Goal: Information Seeking & Learning: Learn about a topic

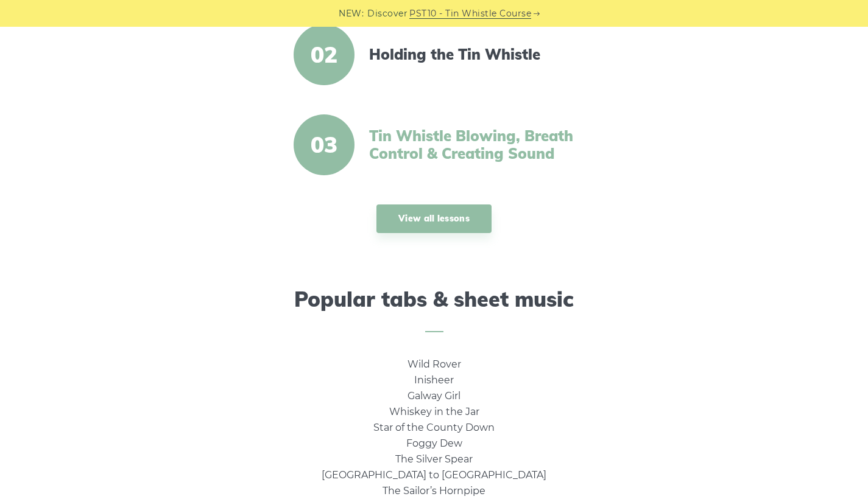
scroll to position [558, 0]
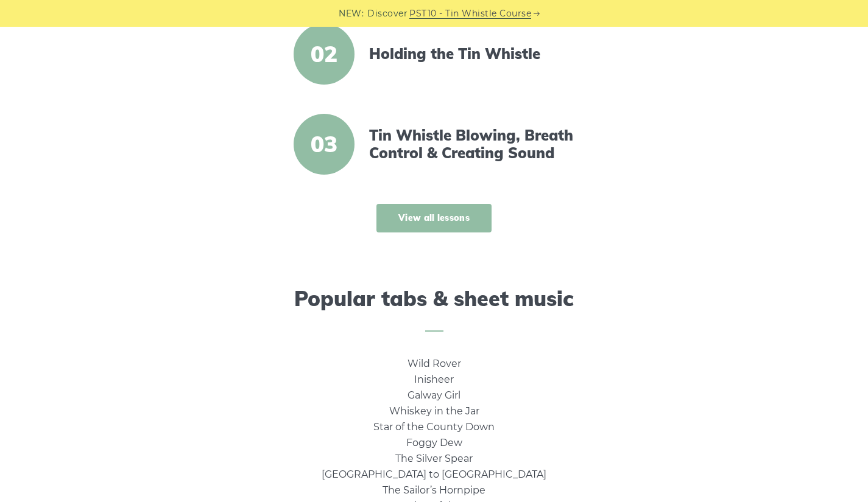
click at [454, 216] on link "View all lessons" at bounding box center [433, 218] width 115 height 29
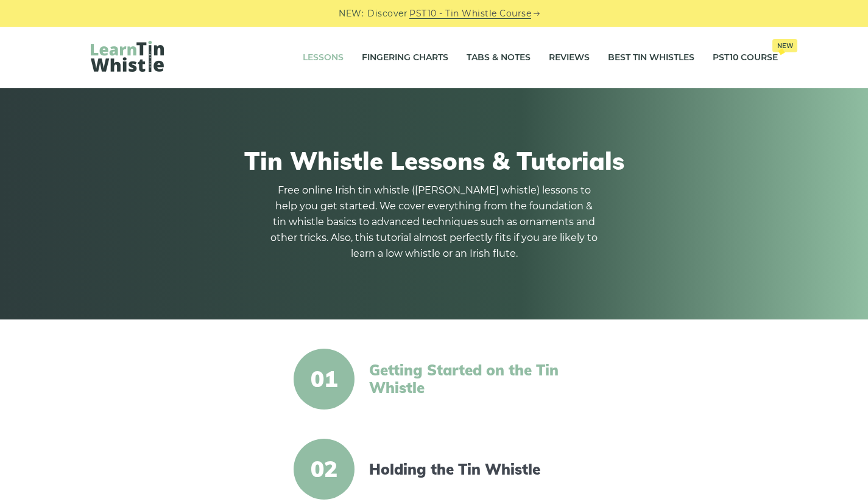
click at [390, 369] on link "Getting Started on the Tin Whistle" at bounding box center [473, 379] width 209 height 35
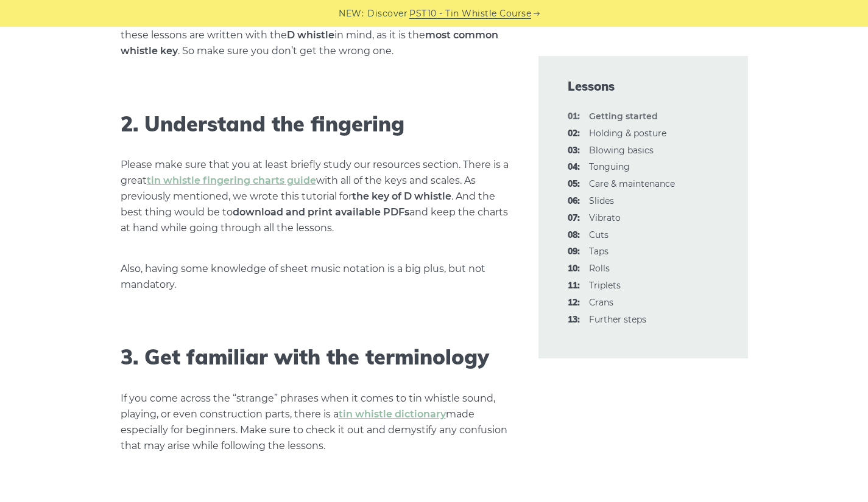
scroll to position [910, 0]
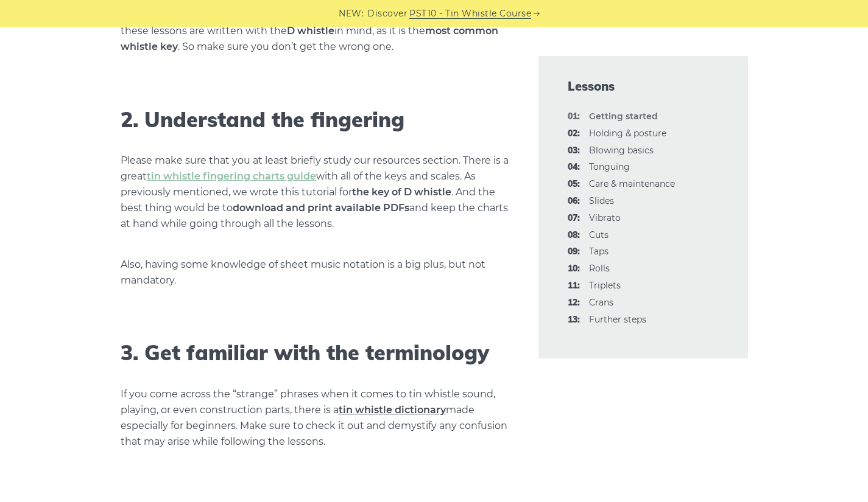
drag, startPoint x: 398, startPoint y: 401, endPoint x: 398, endPoint y: 409, distance: 7.9
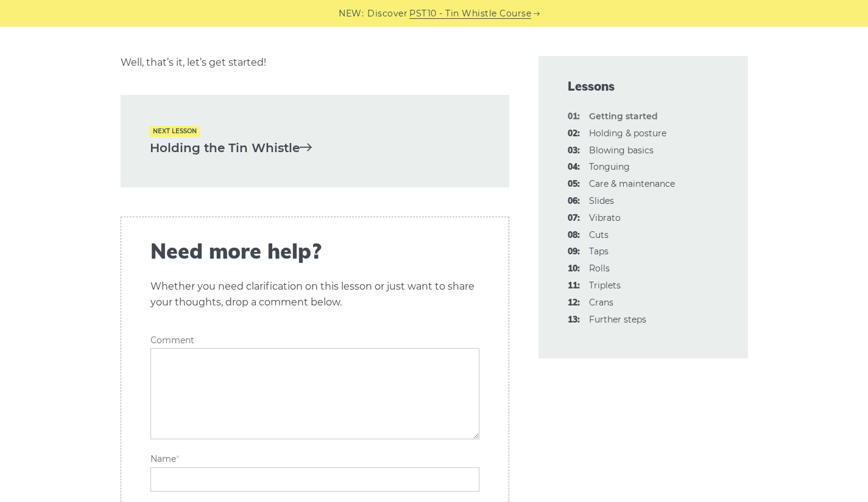
scroll to position [2665, 0]
click at [281, 151] on link "Holding the Tin Whistle" at bounding box center [315, 147] width 330 height 20
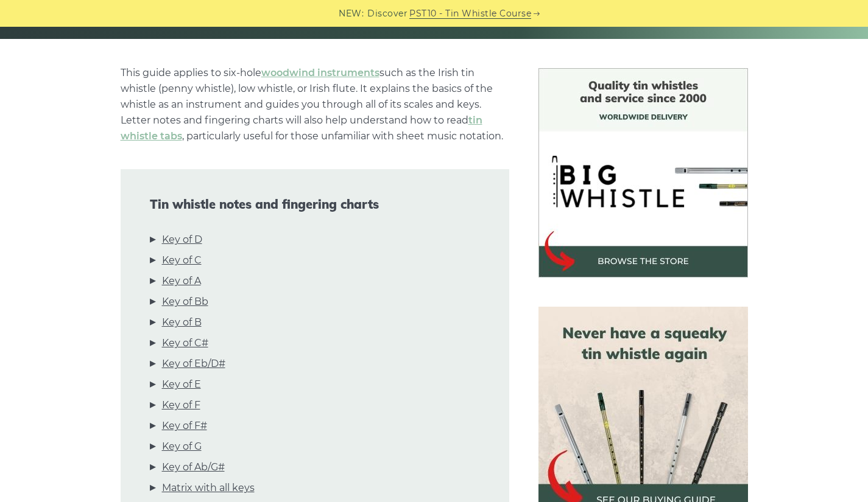
scroll to position [304, 0]
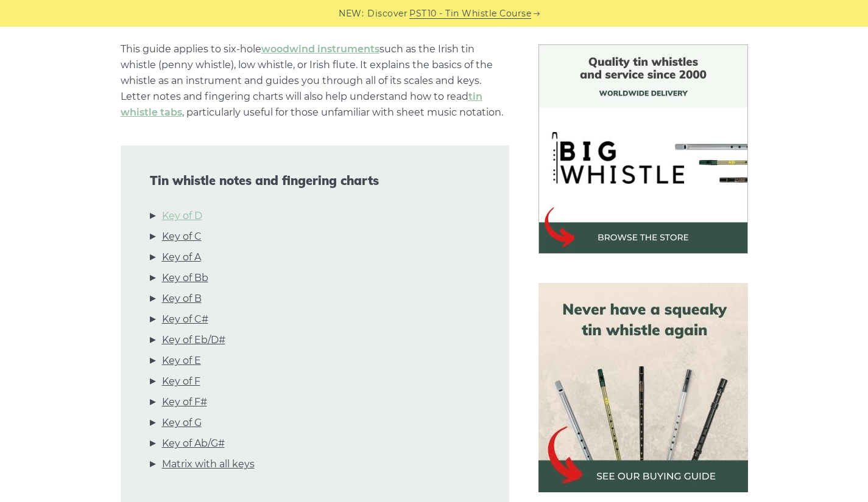
click at [195, 213] on link "Key of D" at bounding box center [182, 216] width 40 height 16
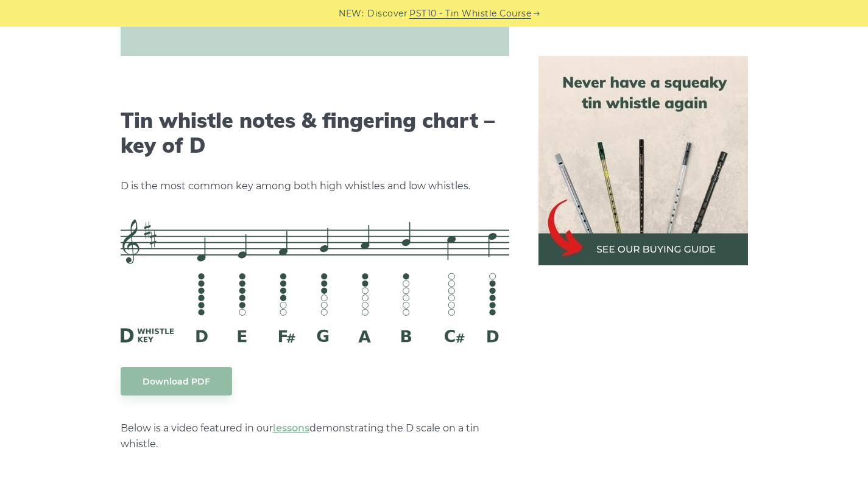
scroll to position [1833, 0]
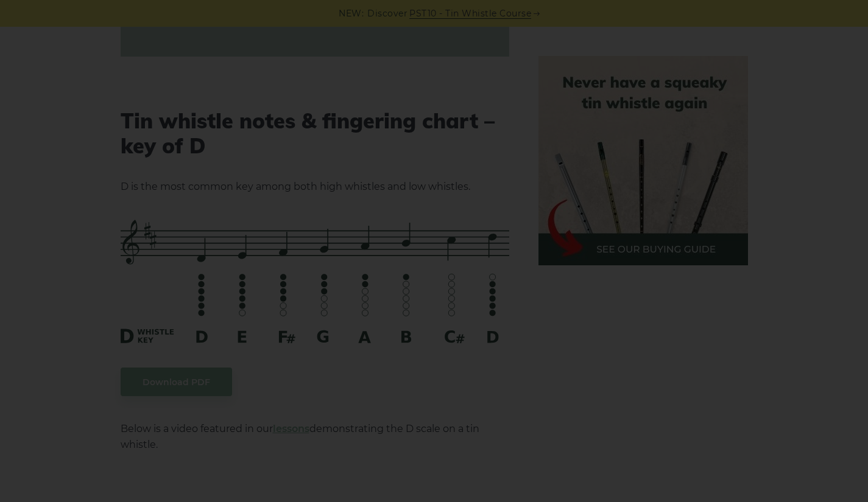
click at [482, 265] on div "×" at bounding box center [434, 251] width 868 height 502
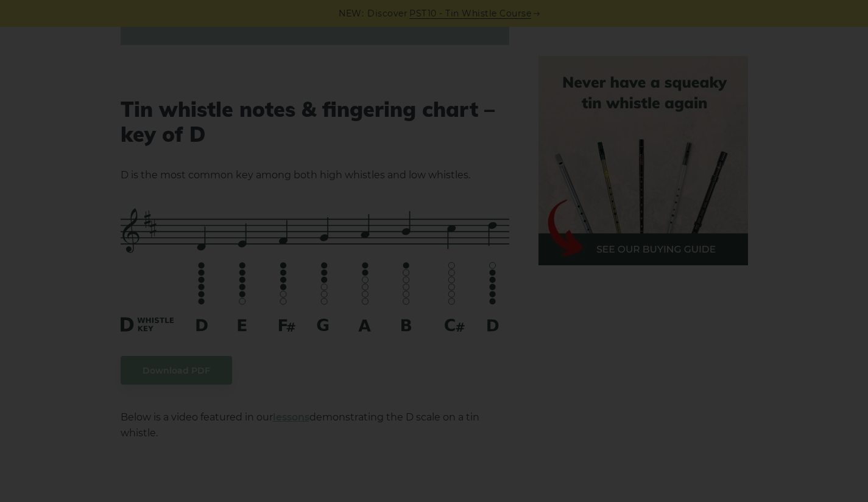
scroll to position [1863, 0]
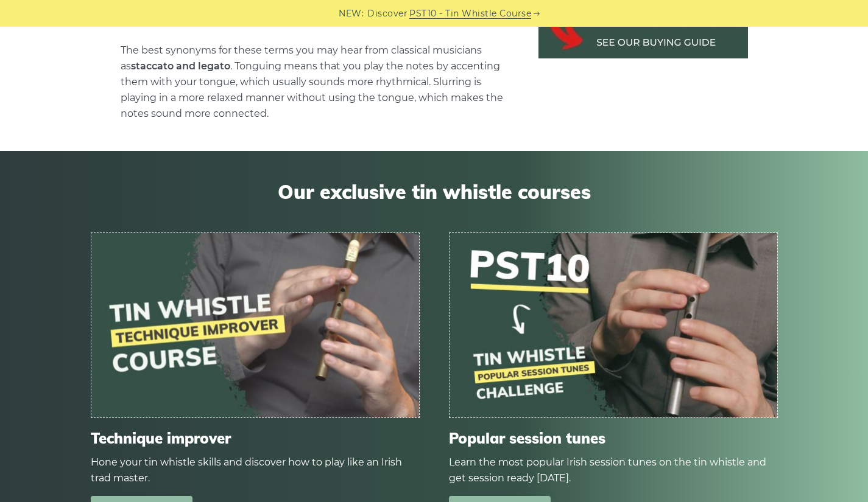
scroll to position [5666, 0]
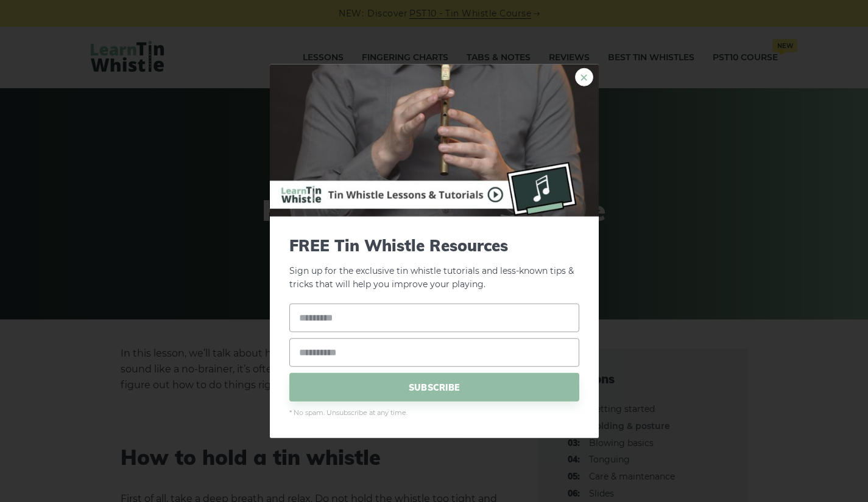
click at [585, 82] on link "×" at bounding box center [584, 77] width 18 height 18
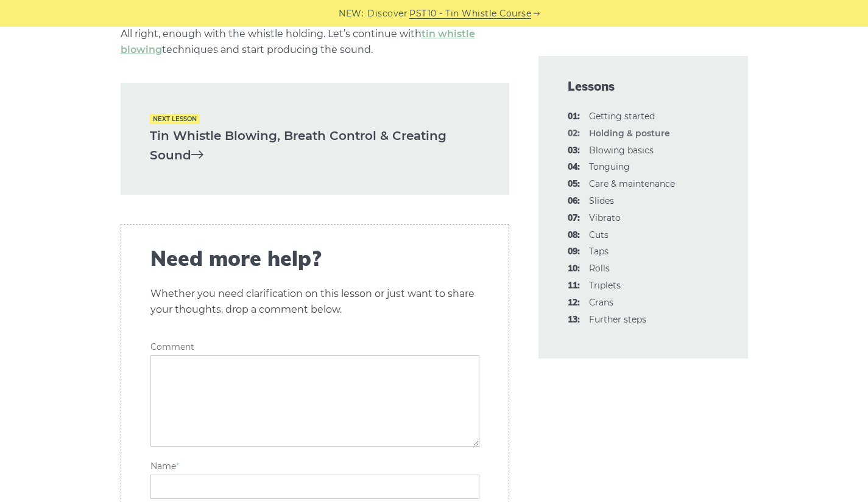
scroll to position [1928, 0]
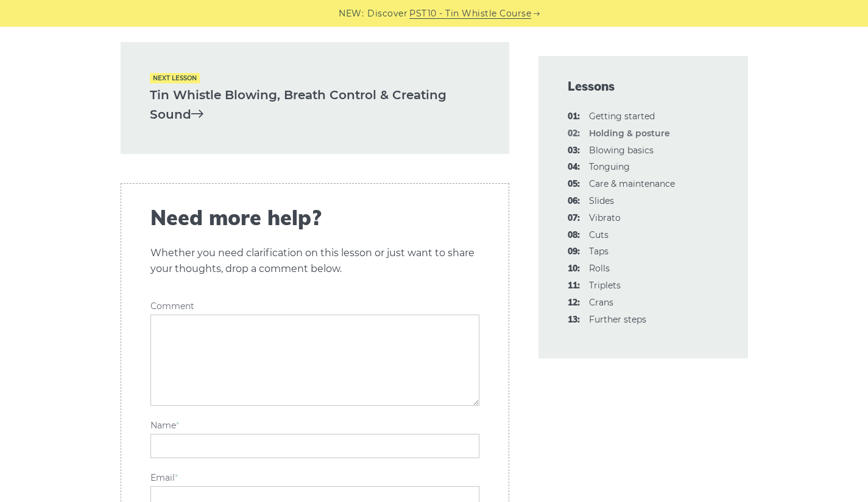
click at [354, 99] on link "Tin Whistle Blowing, Breath Control & Creating Sound" at bounding box center [315, 105] width 330 height 40
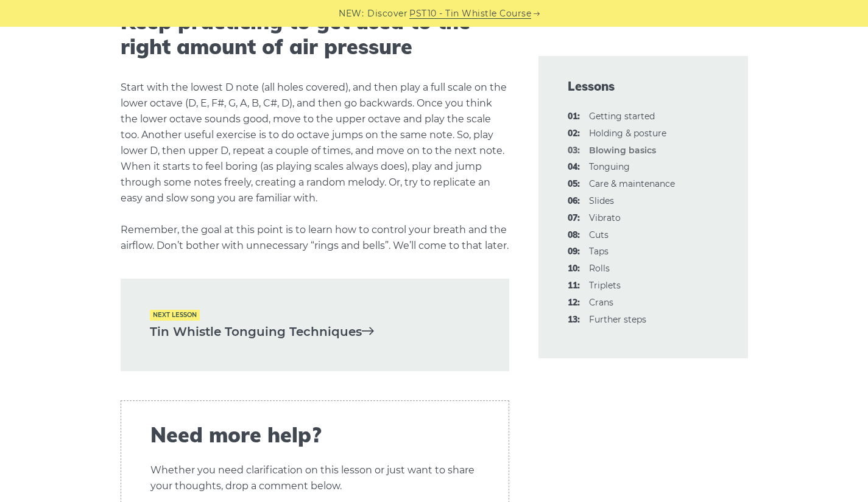
scroll to position [2461, 0]
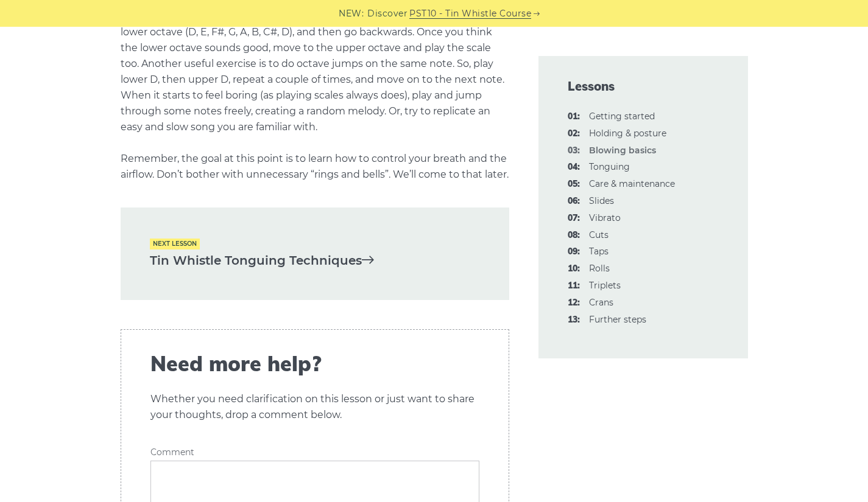
click at [337, 271] on link "Tin Whistle Tonguing Techniques" at bounding box center [315, 261] width 330 height 20
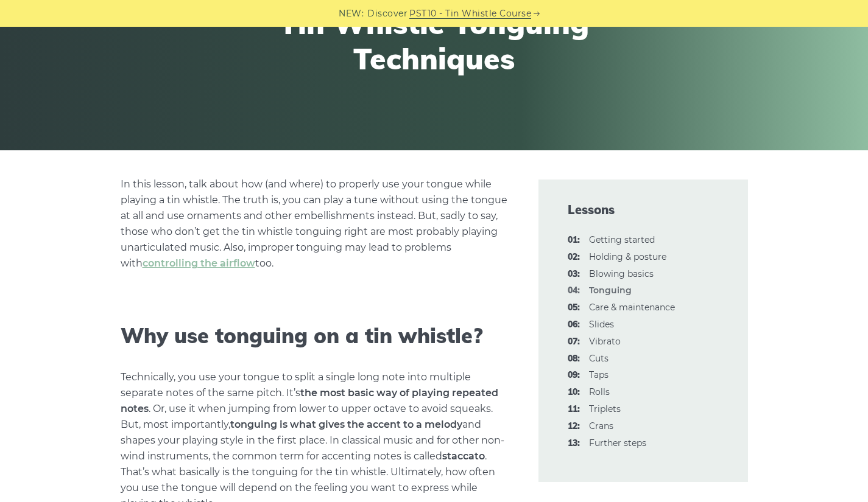
scroll to position [175, 0]
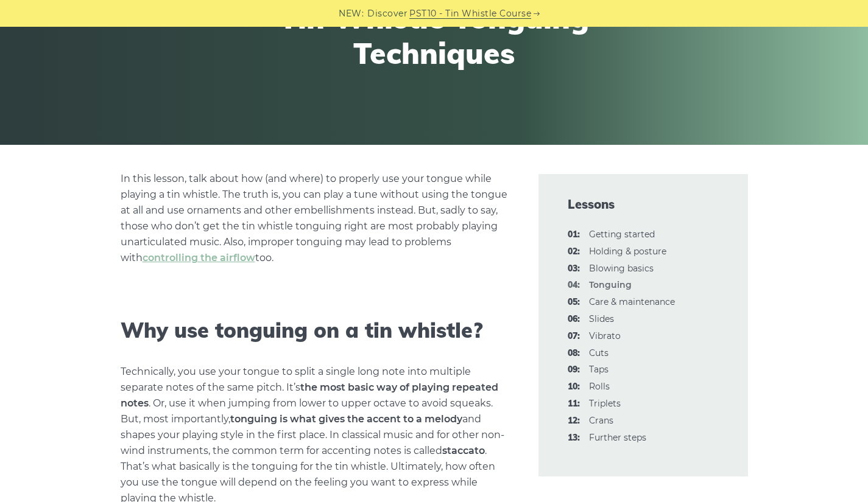
click at [369, 376] on p "Technically, you use your tongue to split a single long note into multiple sepa…" at bounding box center [315, 435] width 388 height 142
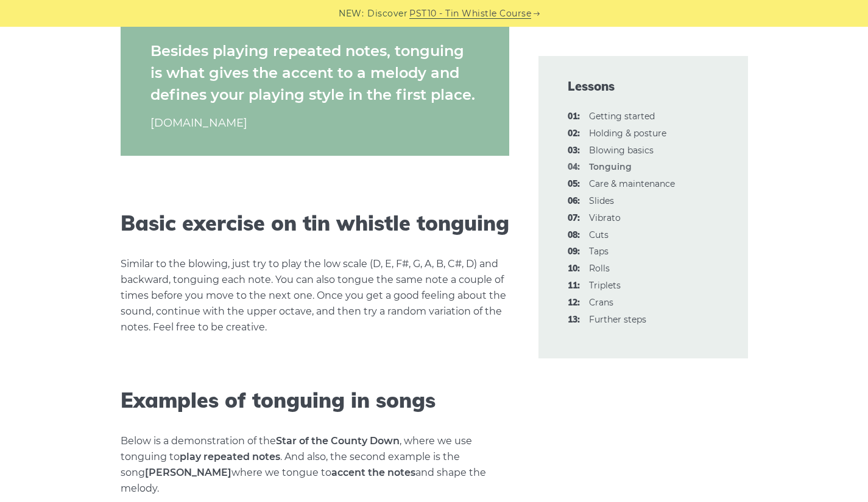
scroll to position [1314, 0]
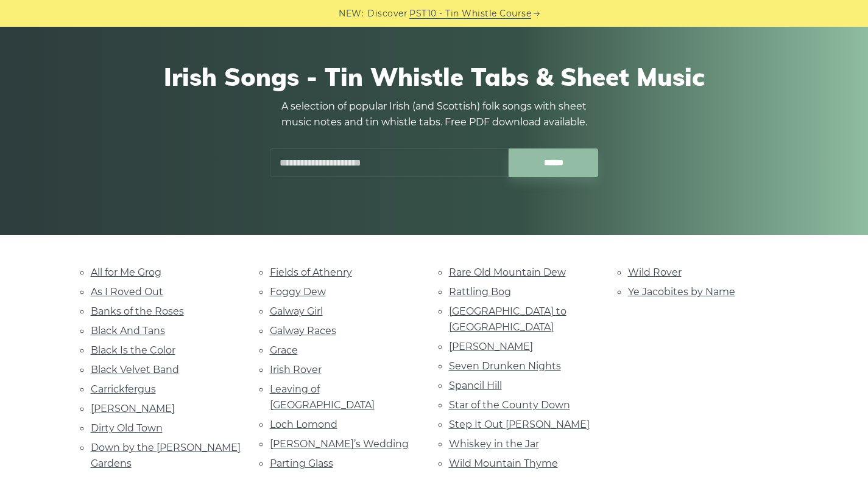
scroll to position [86, 0]
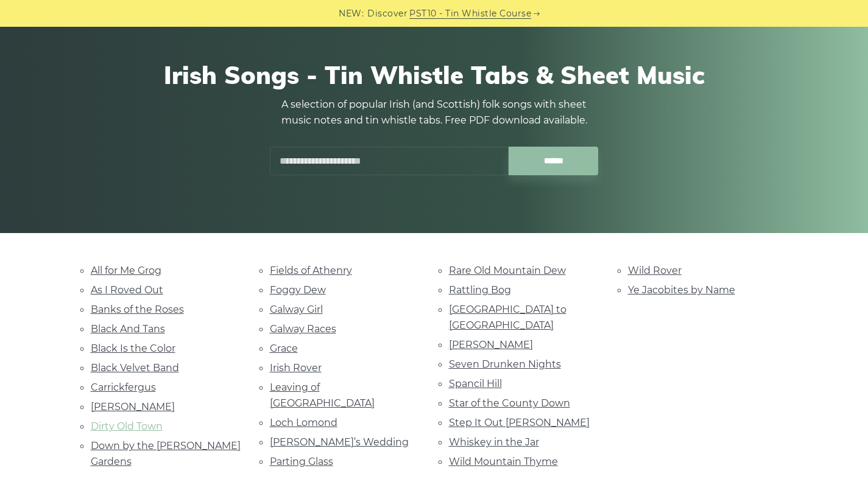
click at [153, 424] on link "Dirty Old Town" at bounding box center [127, 427] width 72 height 12
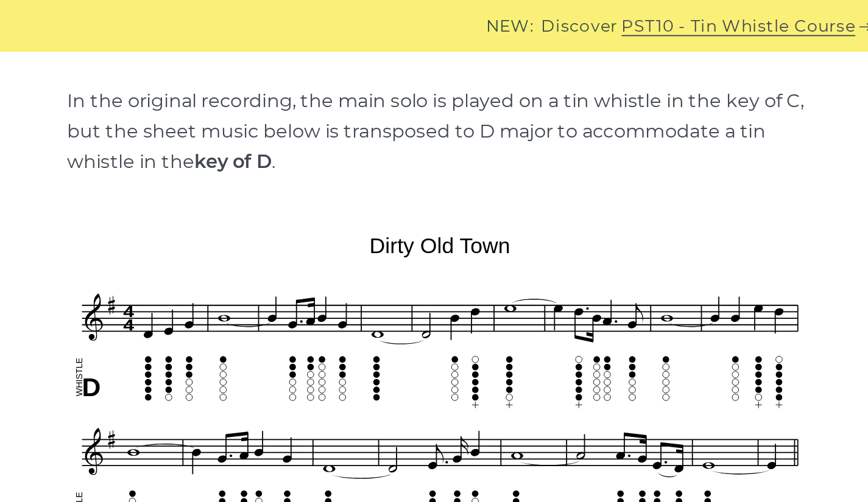
scroll to position [371, 0]
